Goal: Information Seeking & Learning: Learn about a topic

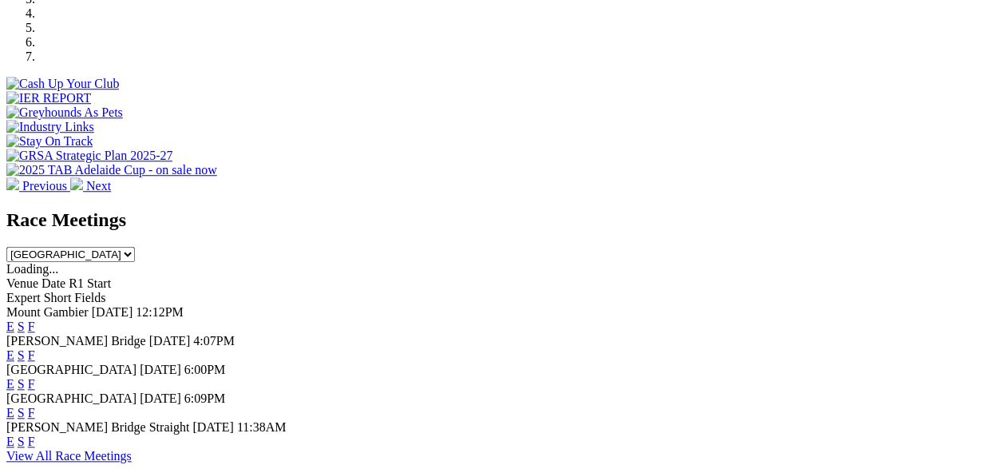
scroll to position [581, 0]
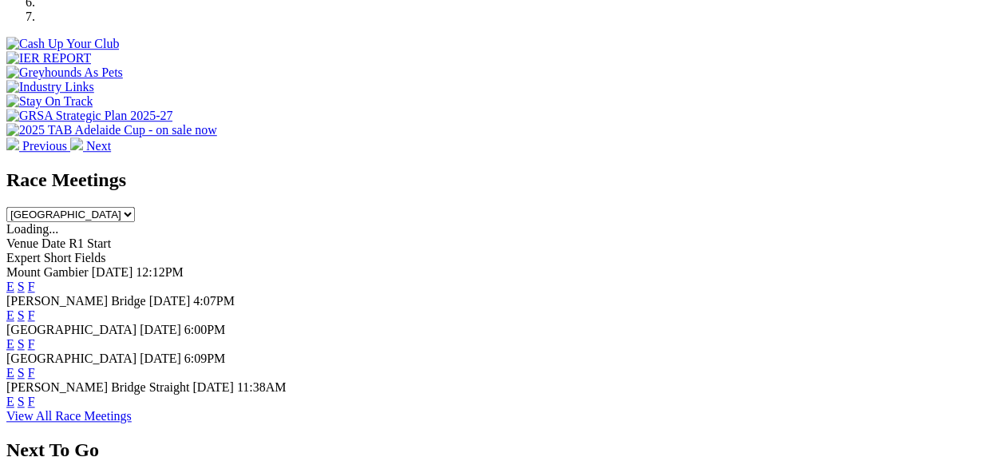
click at [35, 337] on link "F" at bounding box center [31, 344] width 7 height 14
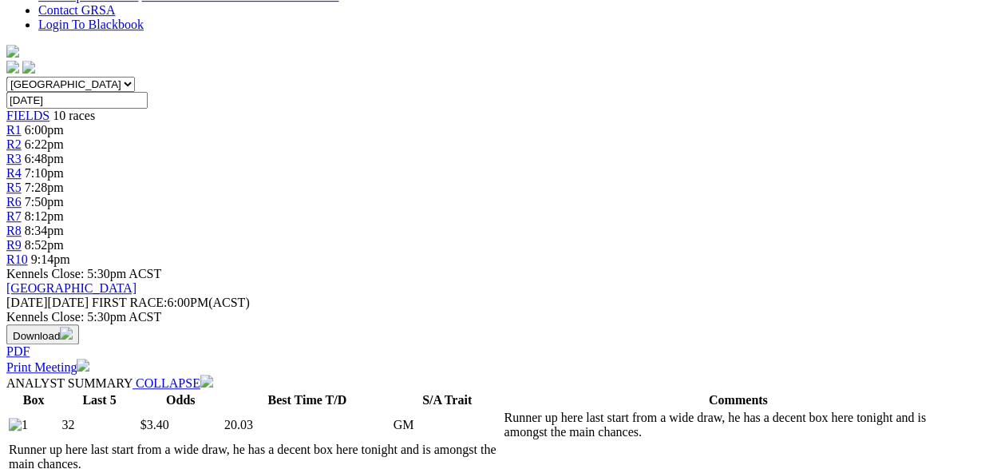
scroll to position [581, 0]
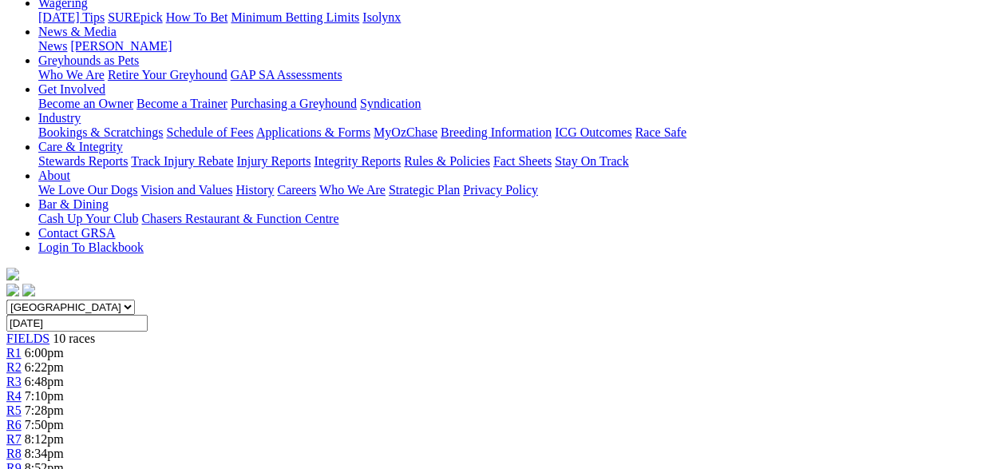
scroll to position [166, 0]
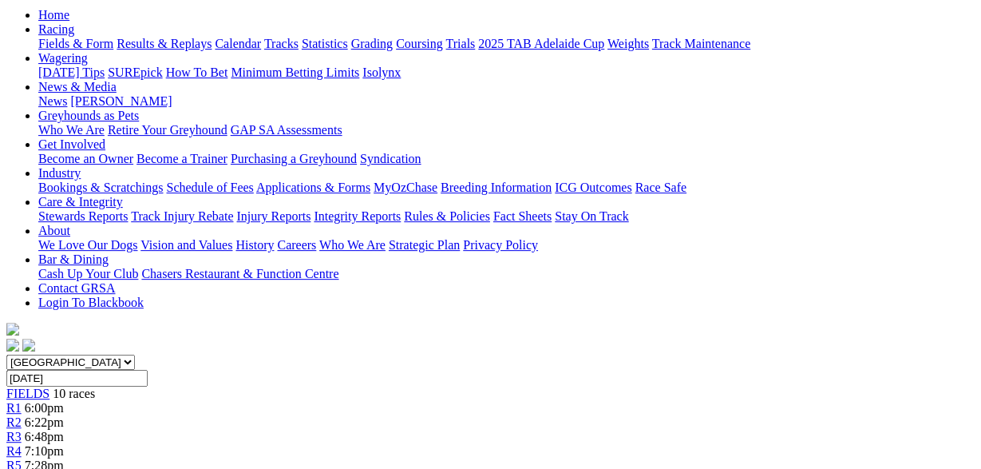
click at [22, 444] on span "R4" at bounding box center [13, 451] width 15 height 14
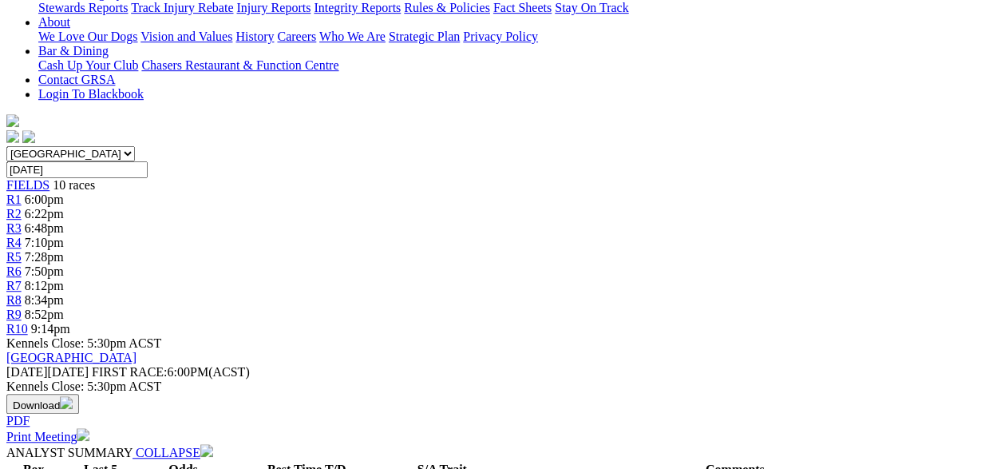
scroll to position [415, 0]
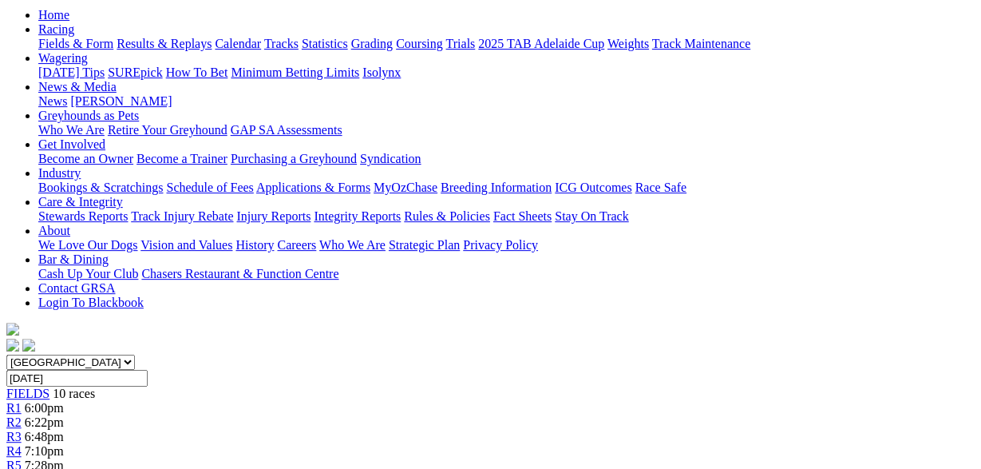
scroll to position [0, 0]
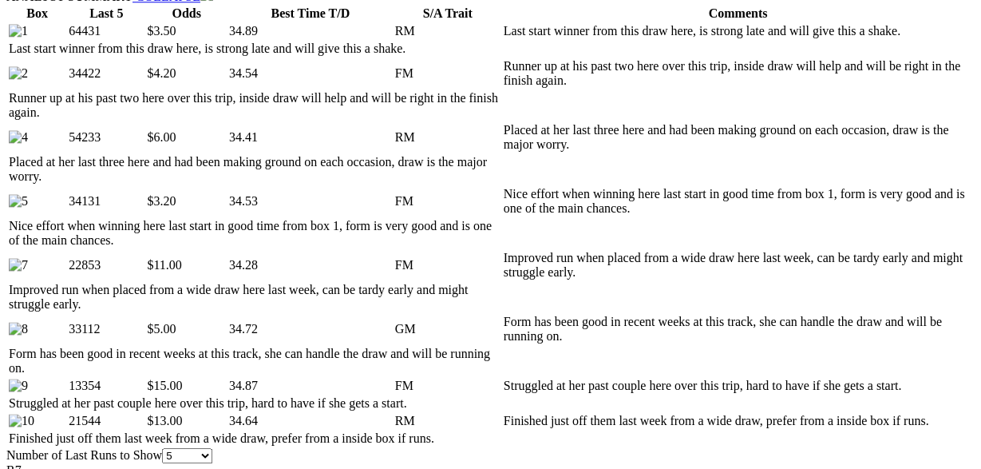
scroll to position [498, 0]
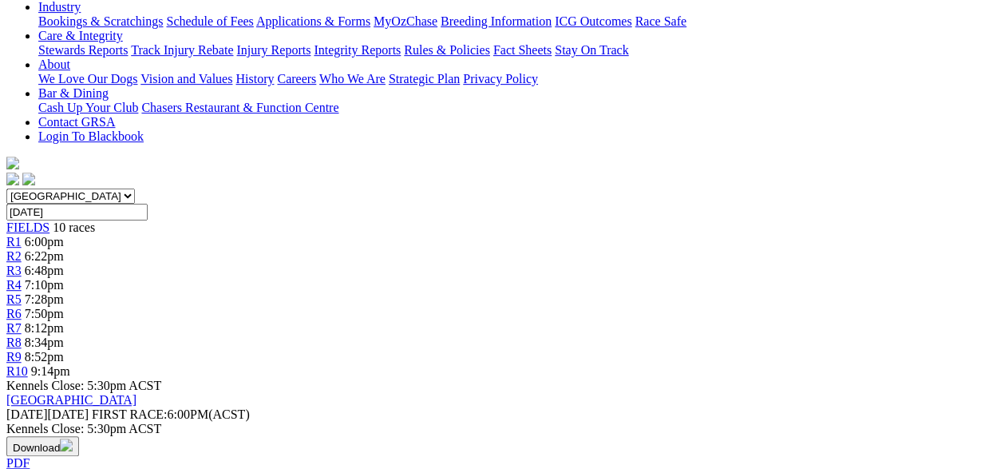
scroll to position [0, 0]
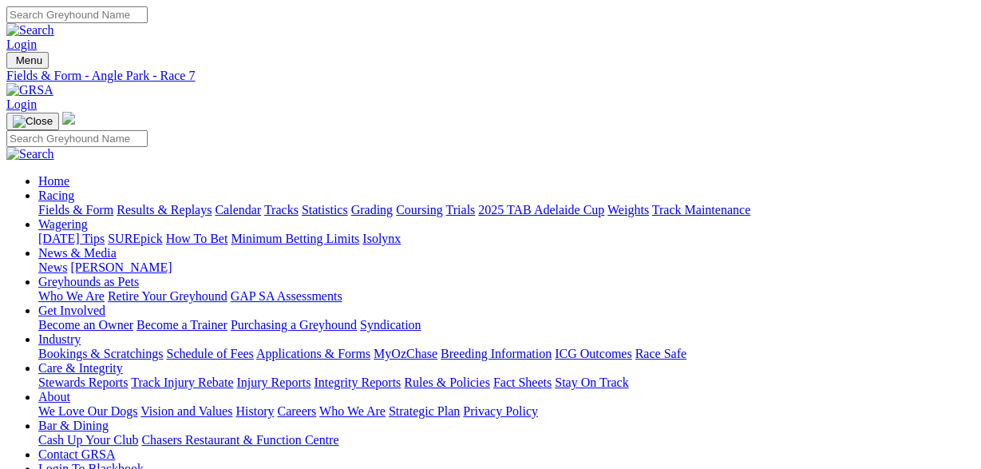
click at [61, 203] on link "Fields & Form" at bounding box center [75, 210] width 75 height 14
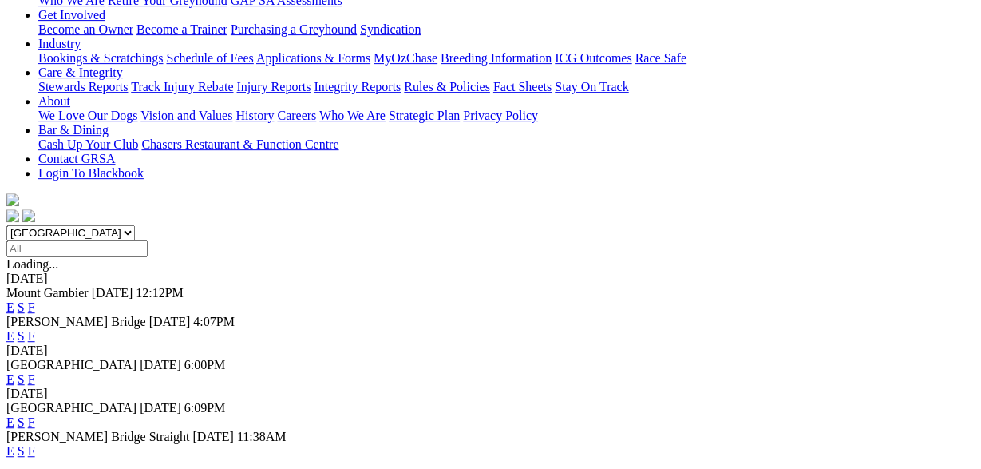
scroll to position [332, 0]
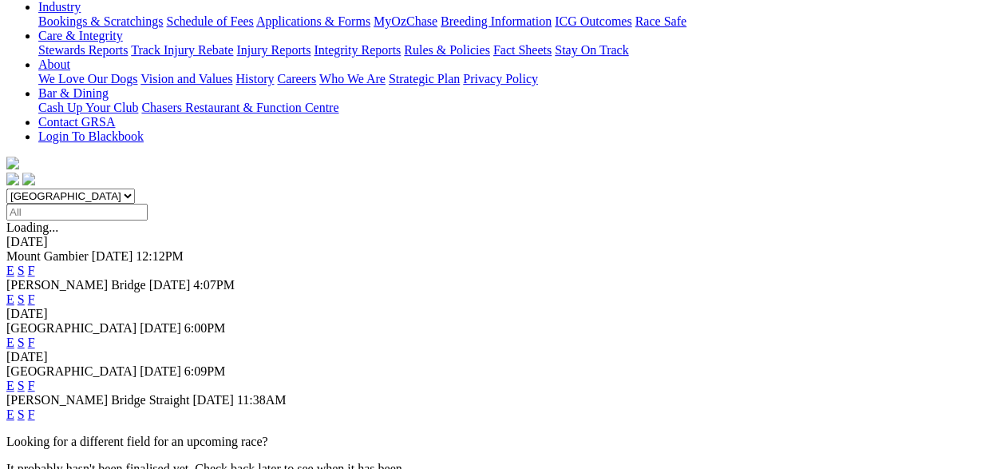
click at [35, 378] on link "F" at bounding box center [31, 385] width 7 height 14
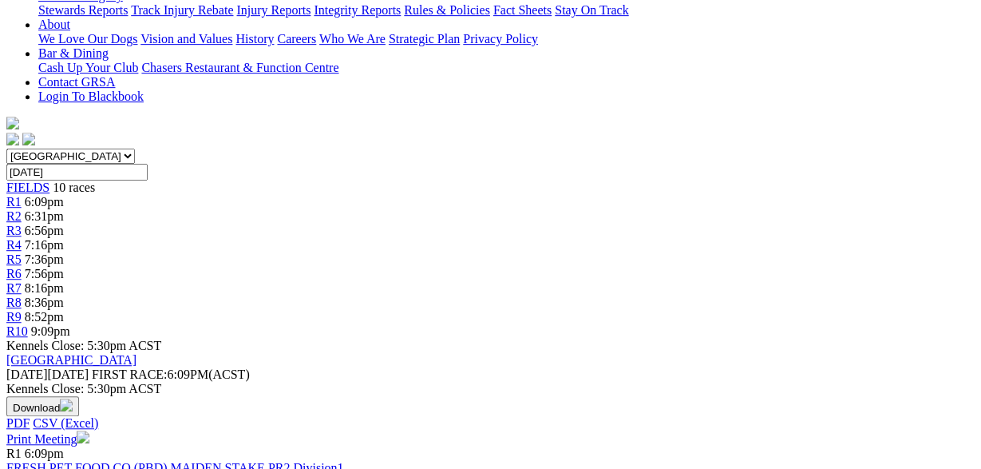
scroll to position [332, 0]
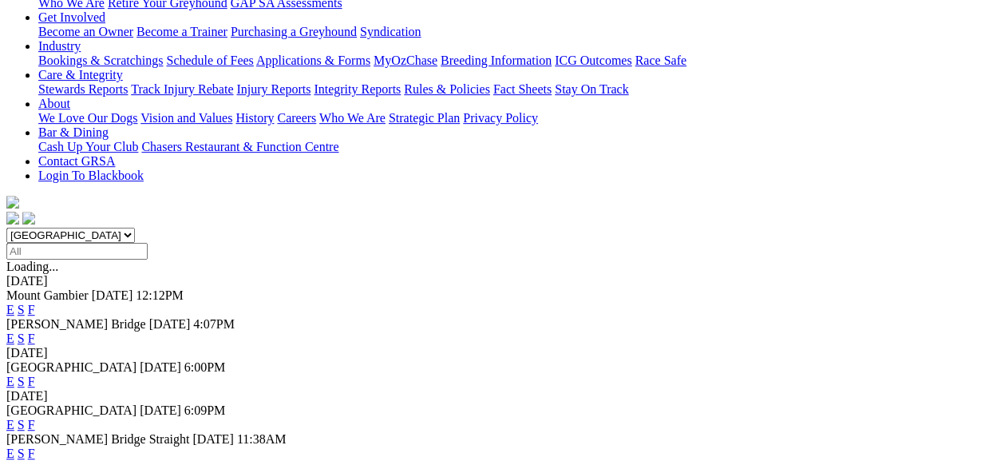
scroll to position [332, 0]
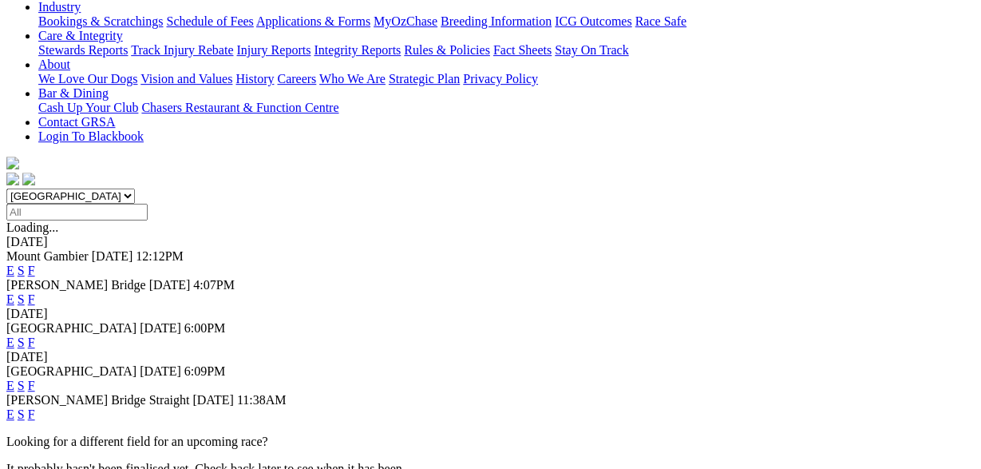
drag, startPoint x: 672, startPoint y: 275, endPoint x: 624, endPoint y: 269, distance: 49.1
click at [35, 407] on link "F" at bounding box center [31, 414] width 7 height 14
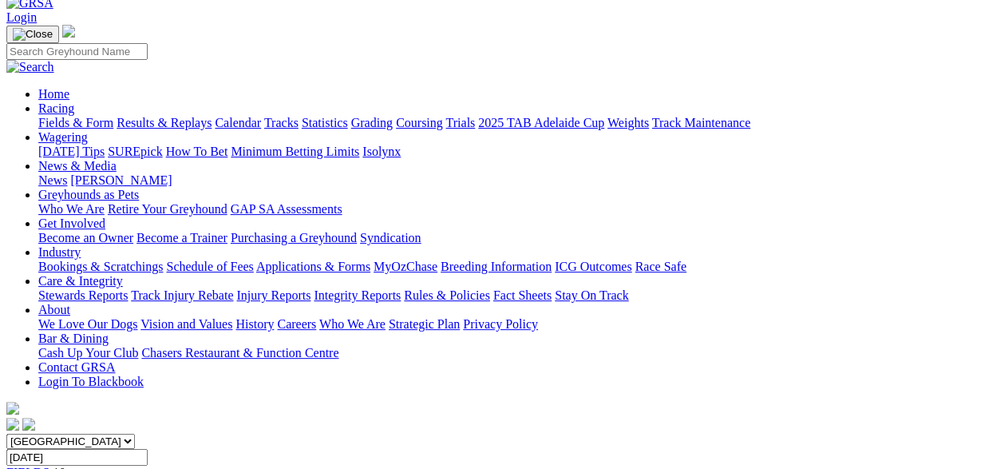
scroll to position [83, 0]
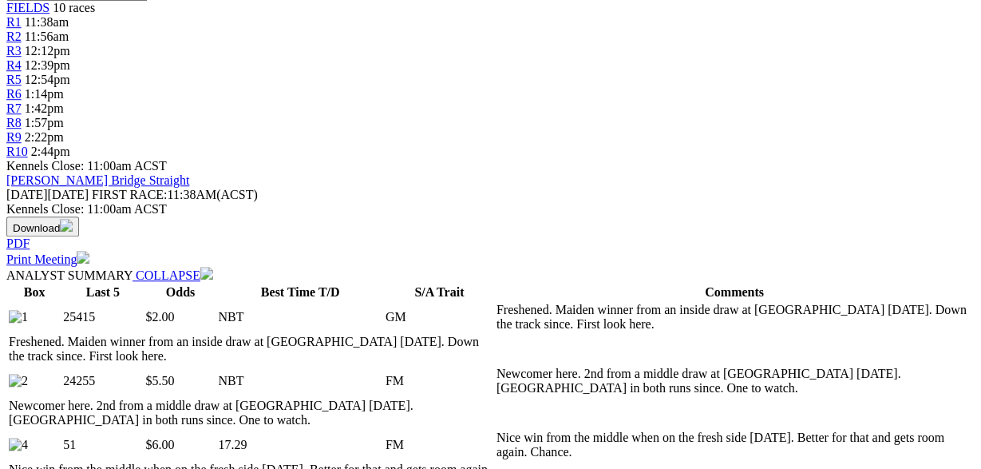
scroll to position [581, 0]
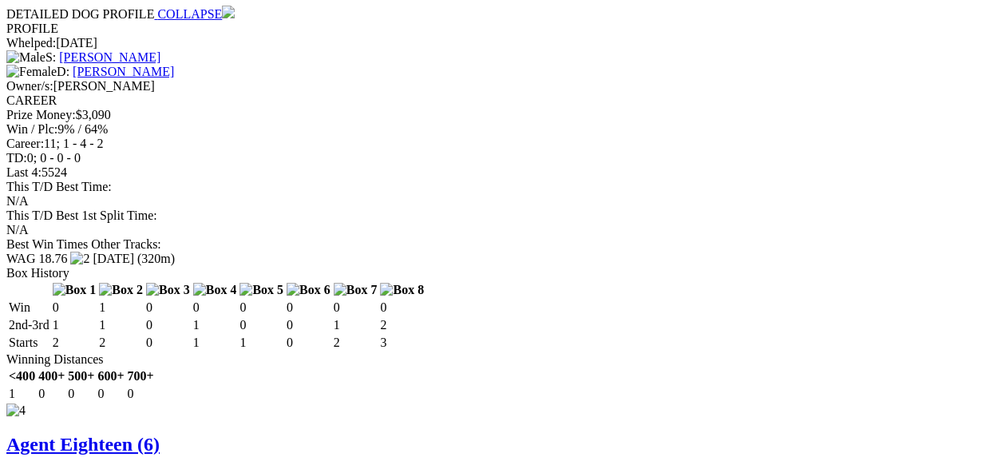
scroll to position [2823, 0]
